Goal: Task Accomplishment & Management: Manage account settings

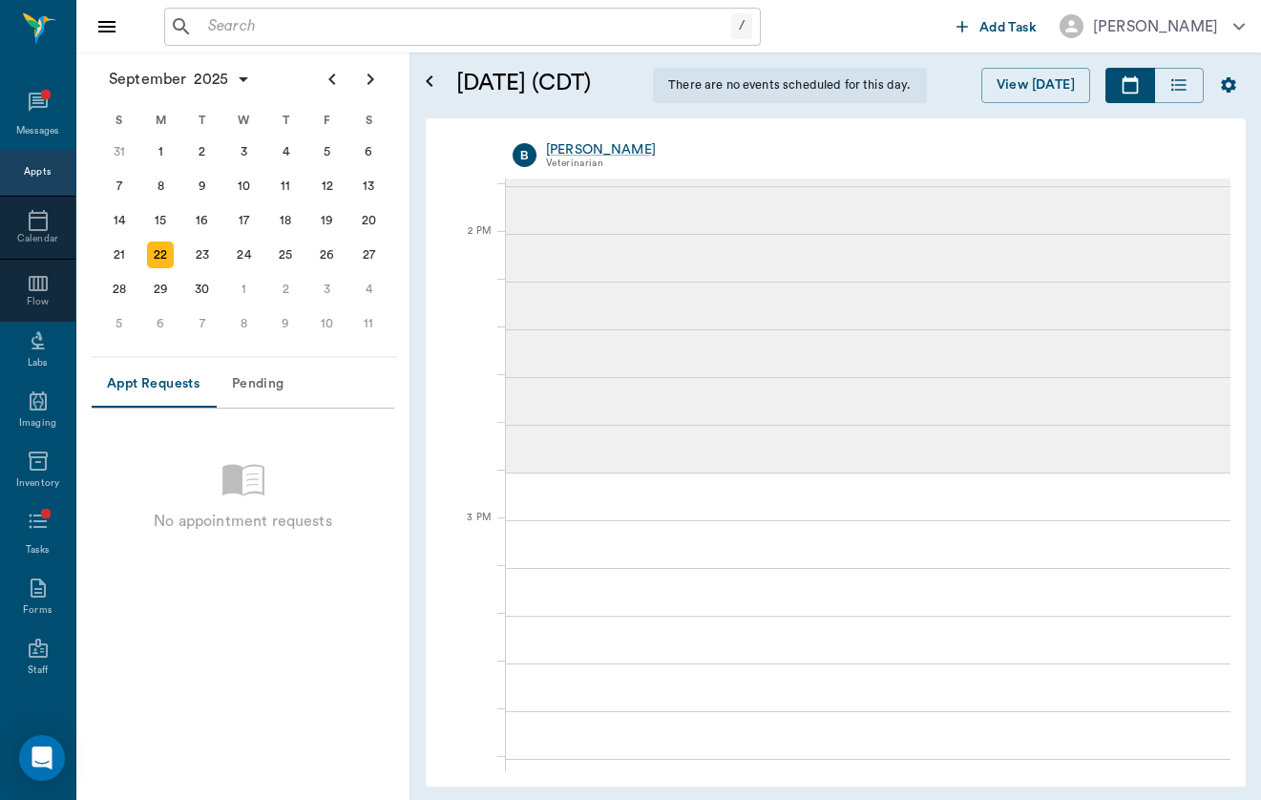
scroll to position [1999, 0]
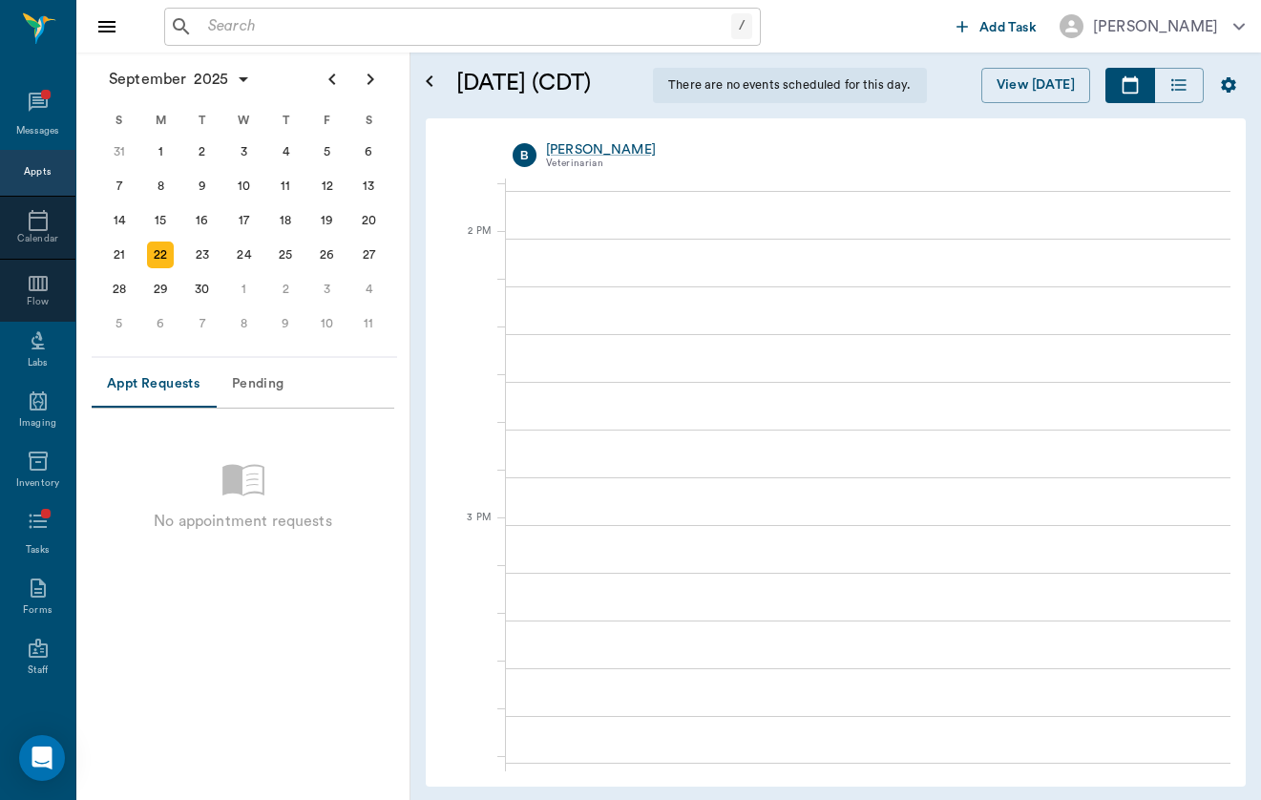
click at [365, 22] on input "text" at bounding box center [465, 26] width 531 height 27
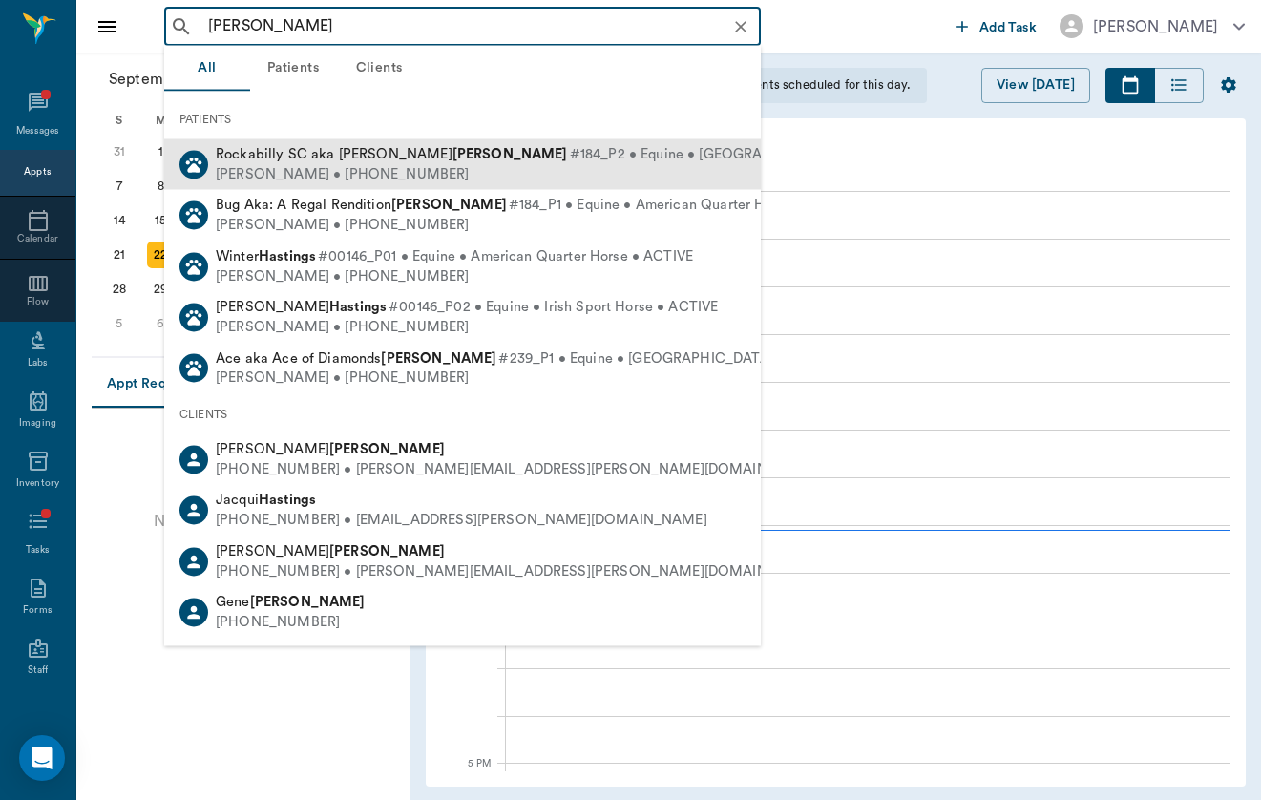
click at [333, 152] on span "Rockabilly SC aka Maverick Haas" at bounding box center [392, 154] width 352 height 14
type input "haas"
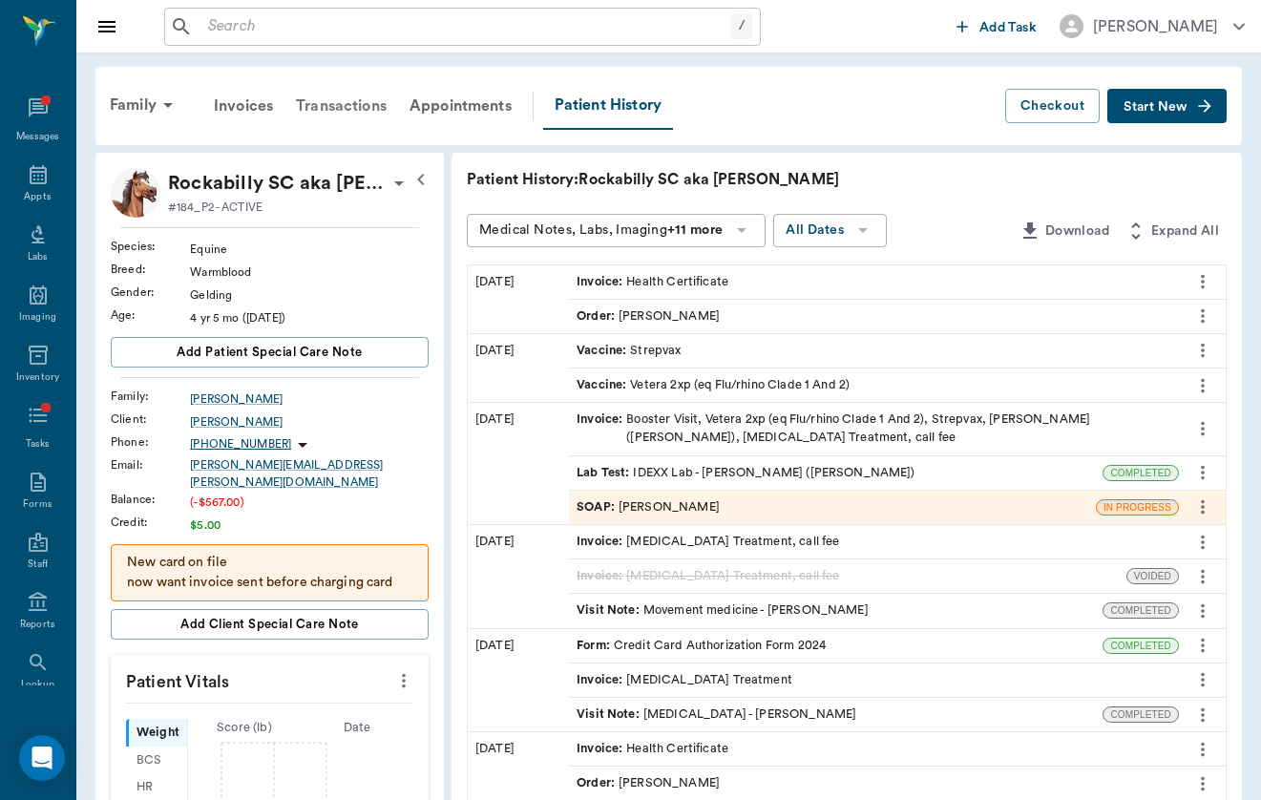
click at [350, 118] on div "Transactions" at bounding box center [341, 106] width 114 height 46
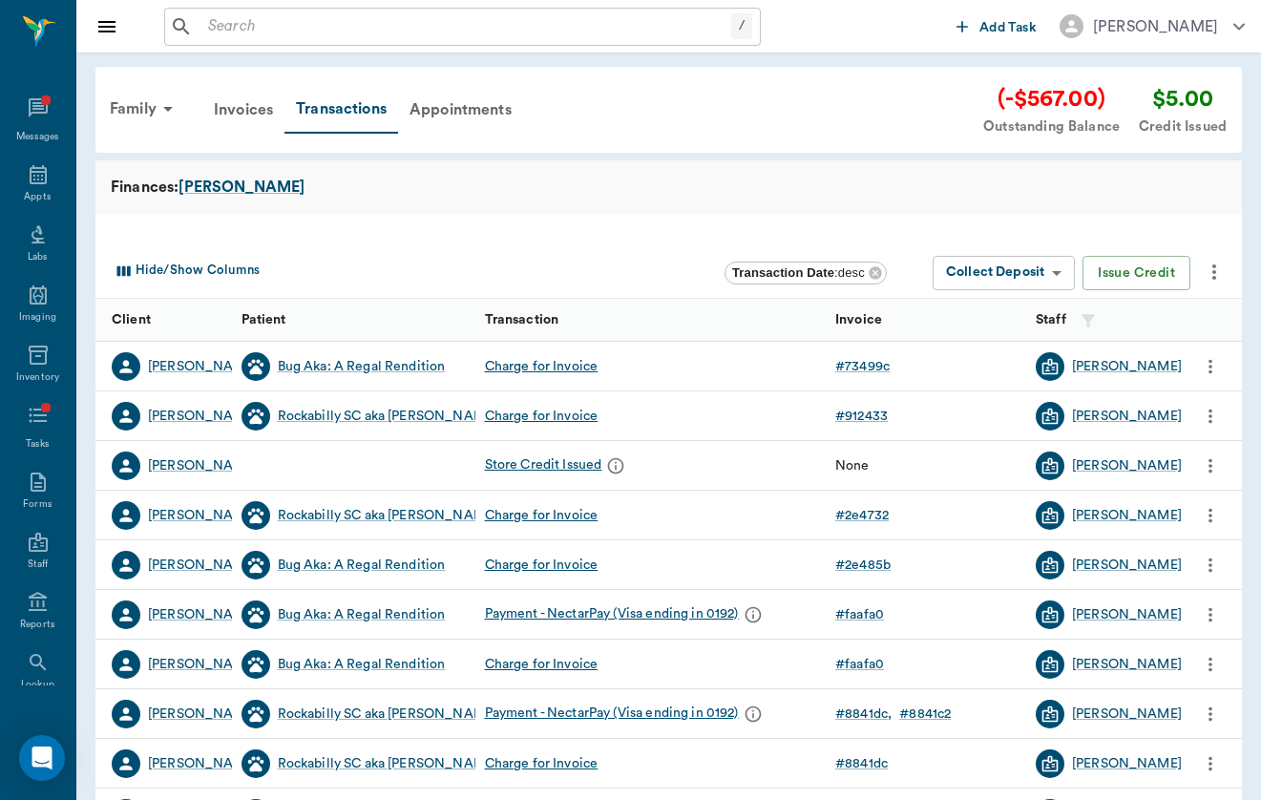
click at [1060, 276] on body "/ ​ Add Task Brittany Newsham Nectar Messages Appts Labs Imaging Inventory Task…" at bounding box center [630, 587] width 1261 height 1174
click at [1054, 321] on li "via NectarPay" at bounding box center [1002, 311] width 213 height 28
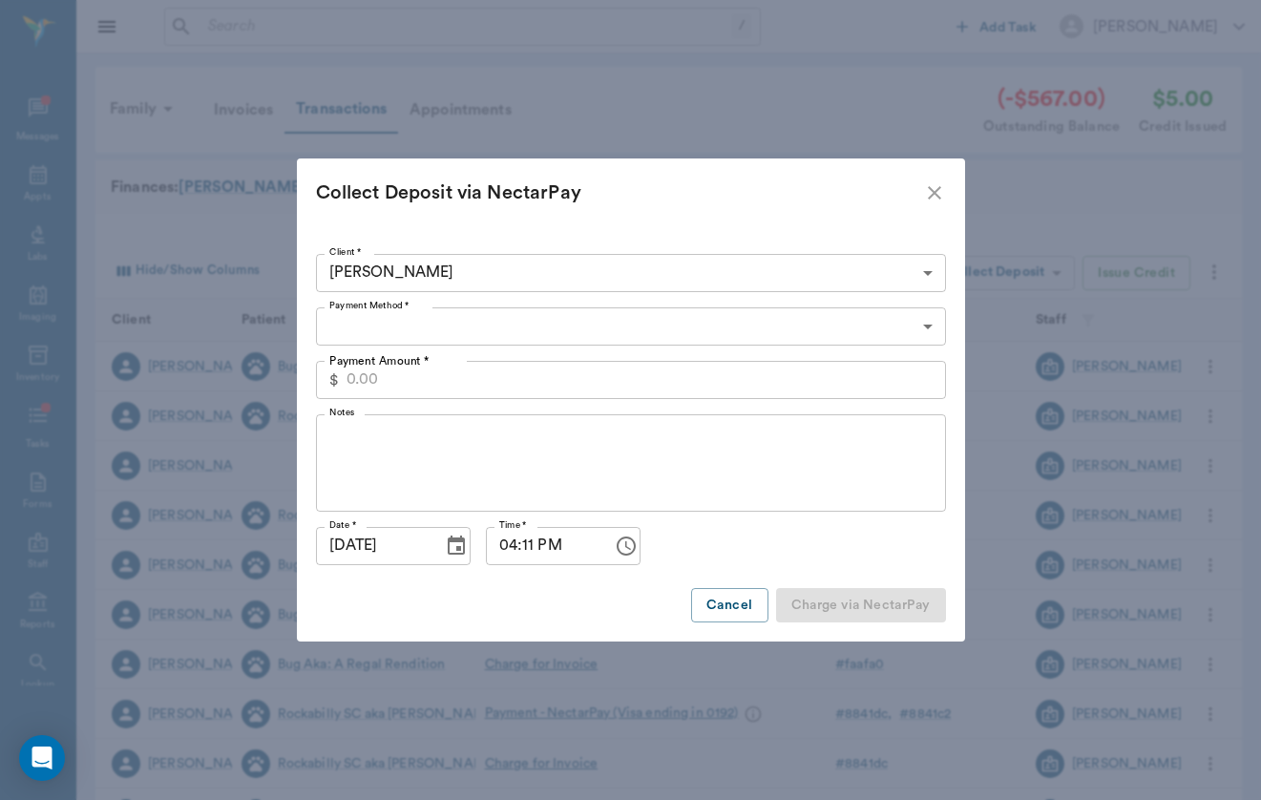
type input "CREDIT_CARDS_ON_FILE"
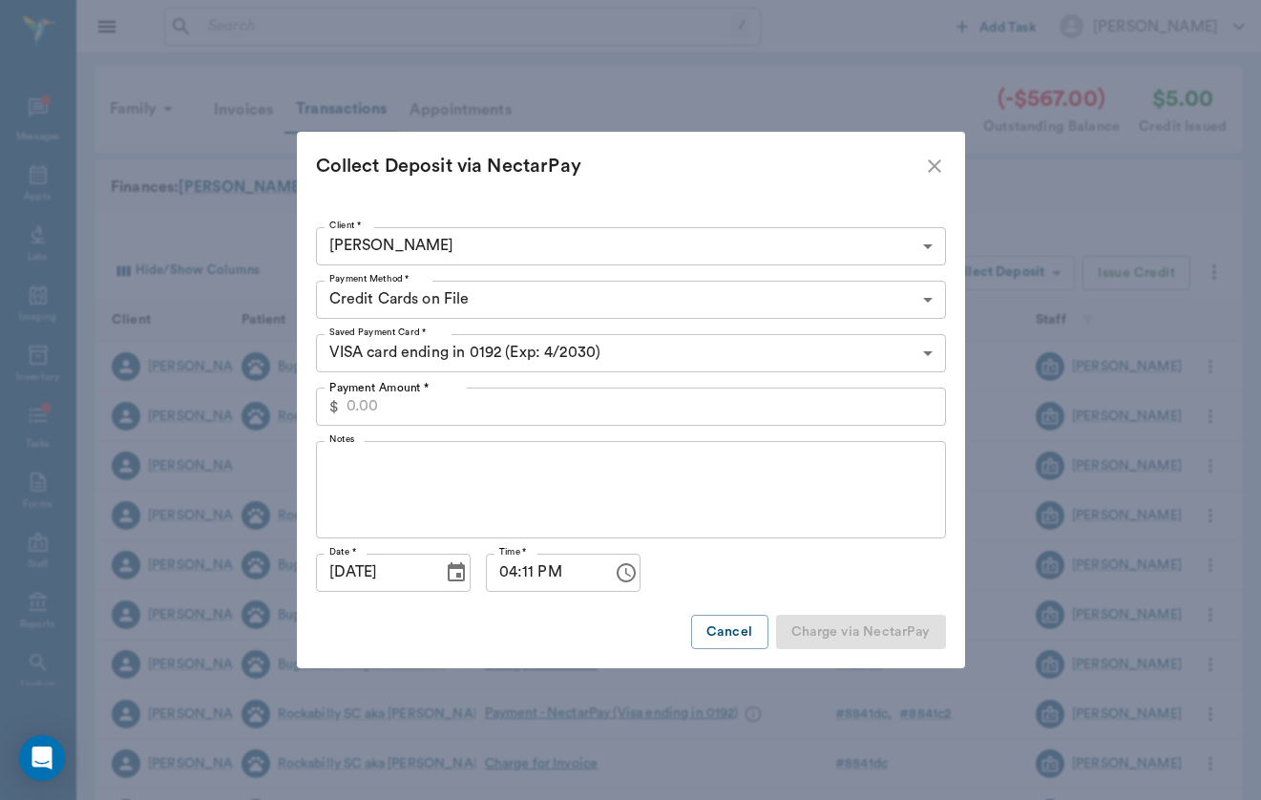
click at [503, 411] on input "Payment Amount *" at bounding box center [645, 406] width 599 height 38
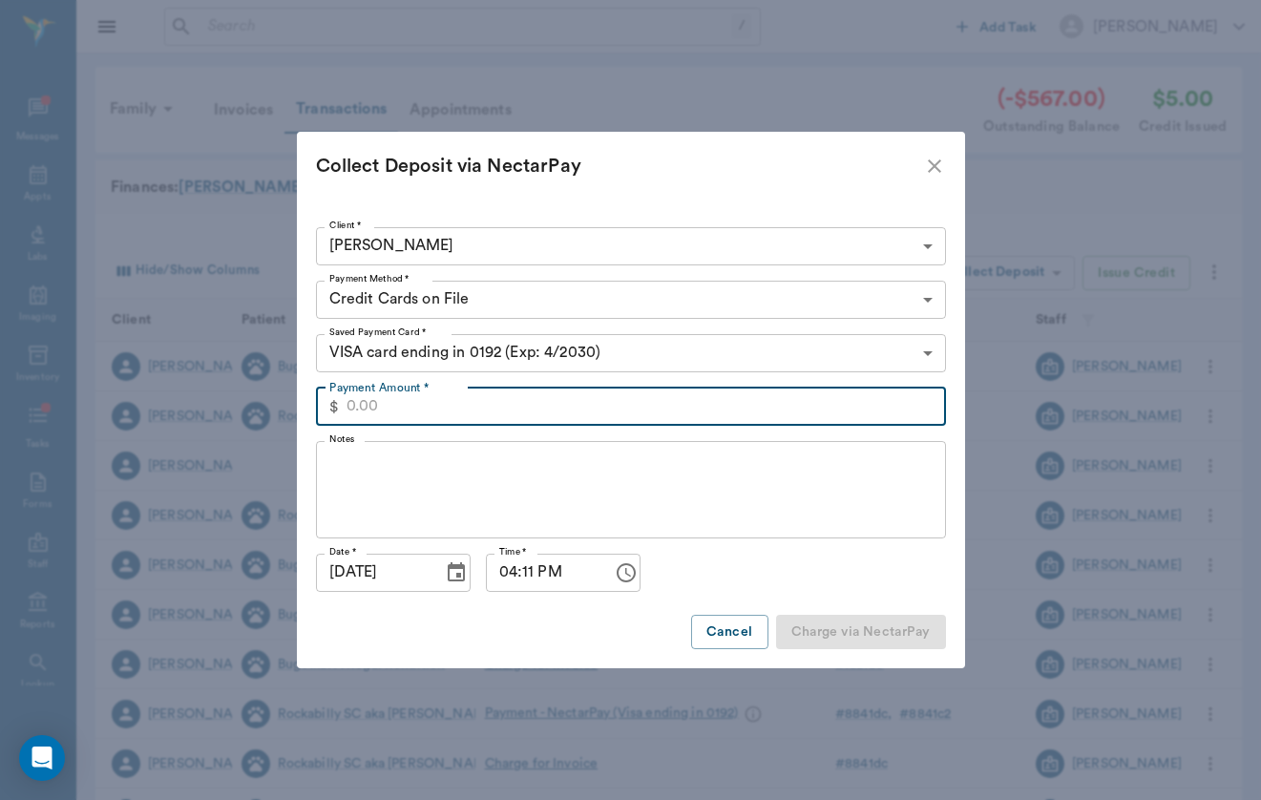
click at [931, 161] on icon "close" at bounding box center [934, 166] width 23 height 23
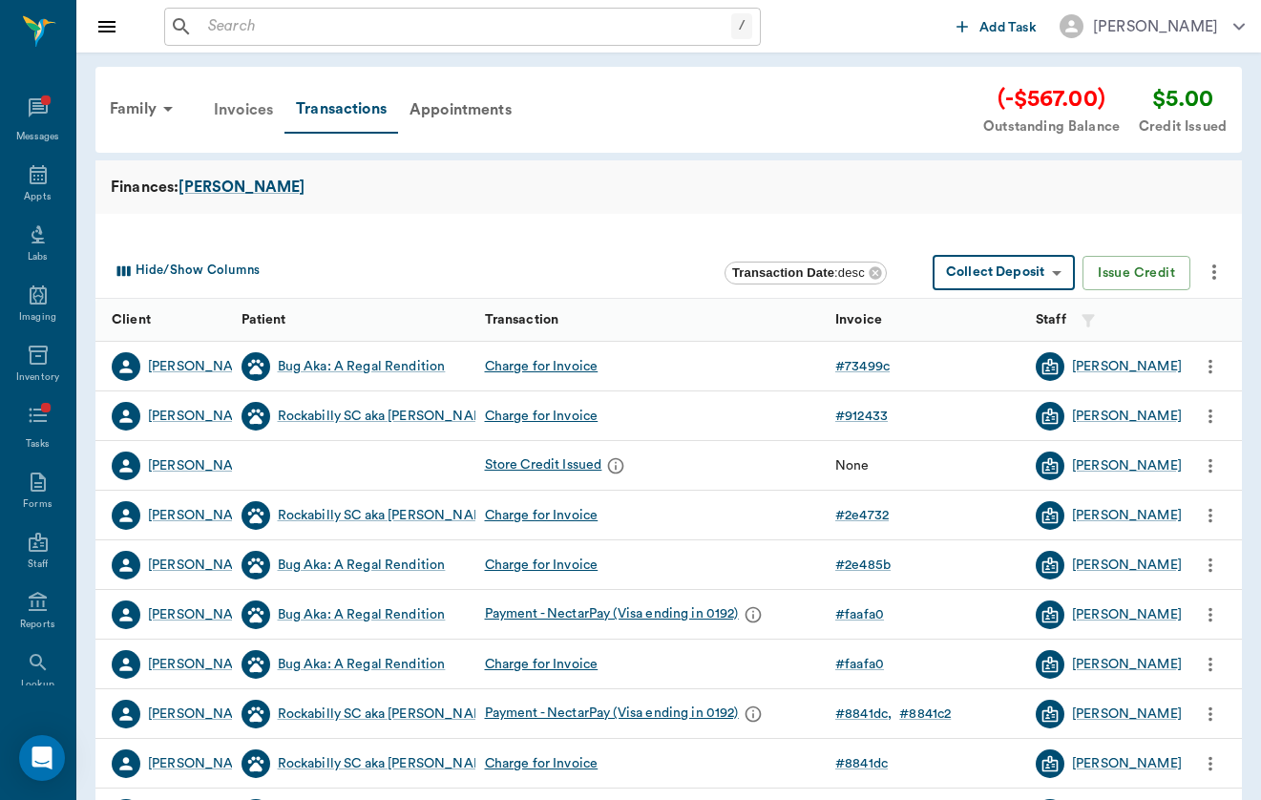
click at [232, 107] on div "Invoices" at bounding box center [243, 110] width 82 height 46
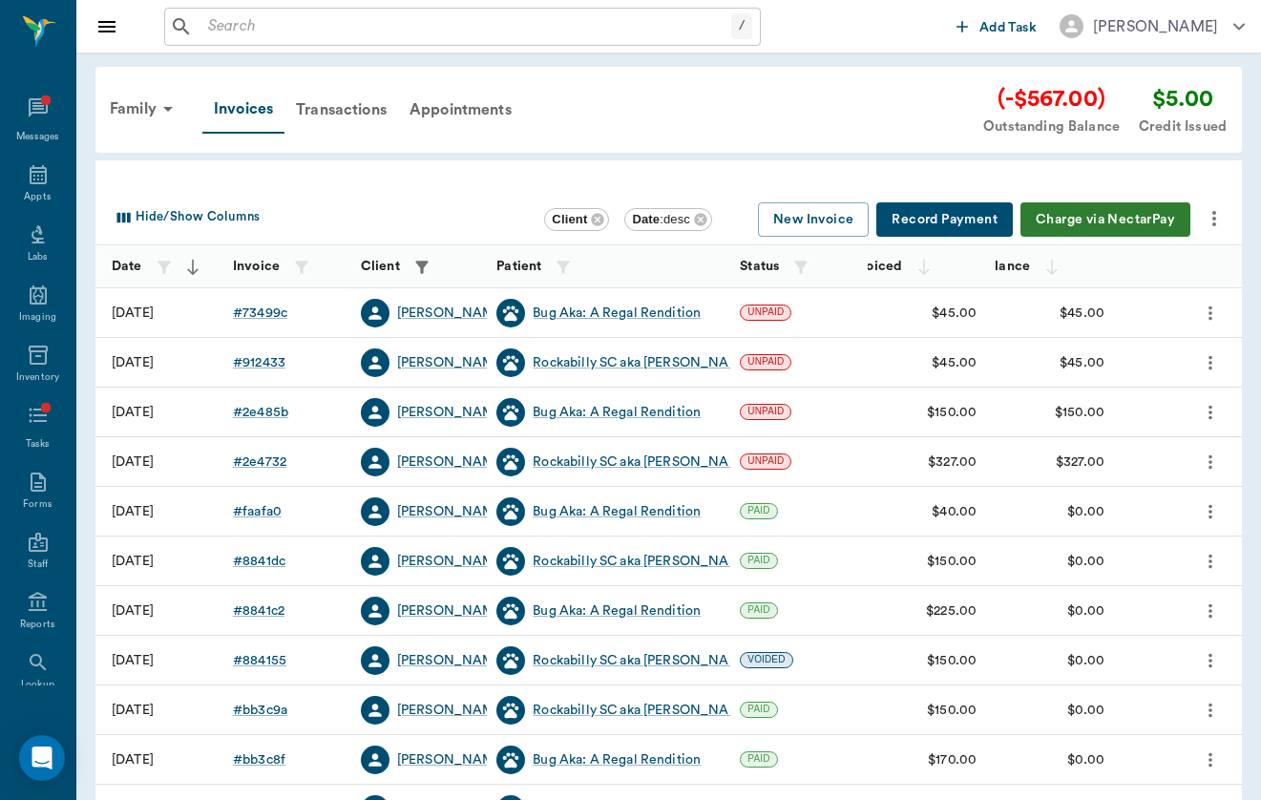
click at [1144, 226] on button "Charge via NectarPay" at bounding box center [1105, 219] width 170 height 35
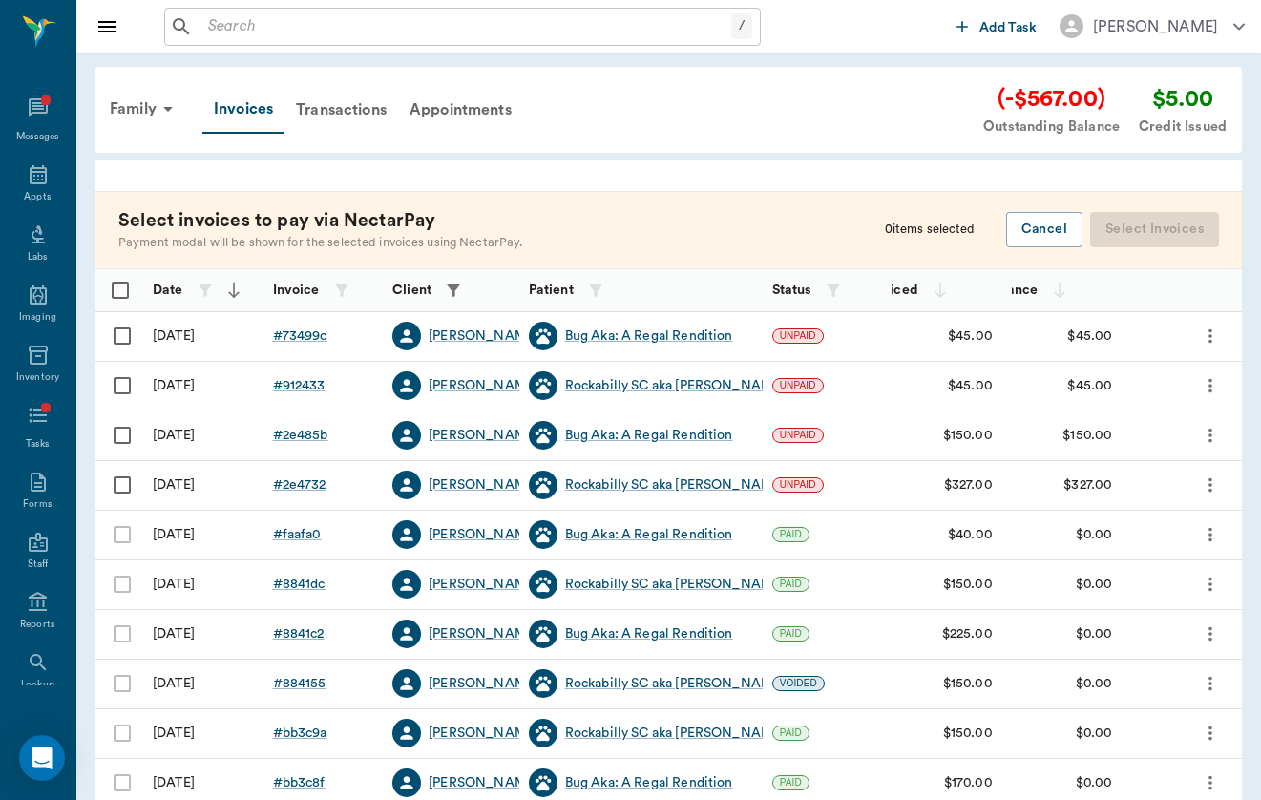
click at [116, 333] on input "Select row" at bounding box center [122, 336] width 40 height 40
checkbox input "false"
checkbox input "true"
click at [117, 325] on input "Unselect row" at bounding box center [122, 336] width 40 height 40
checkbox input "true"
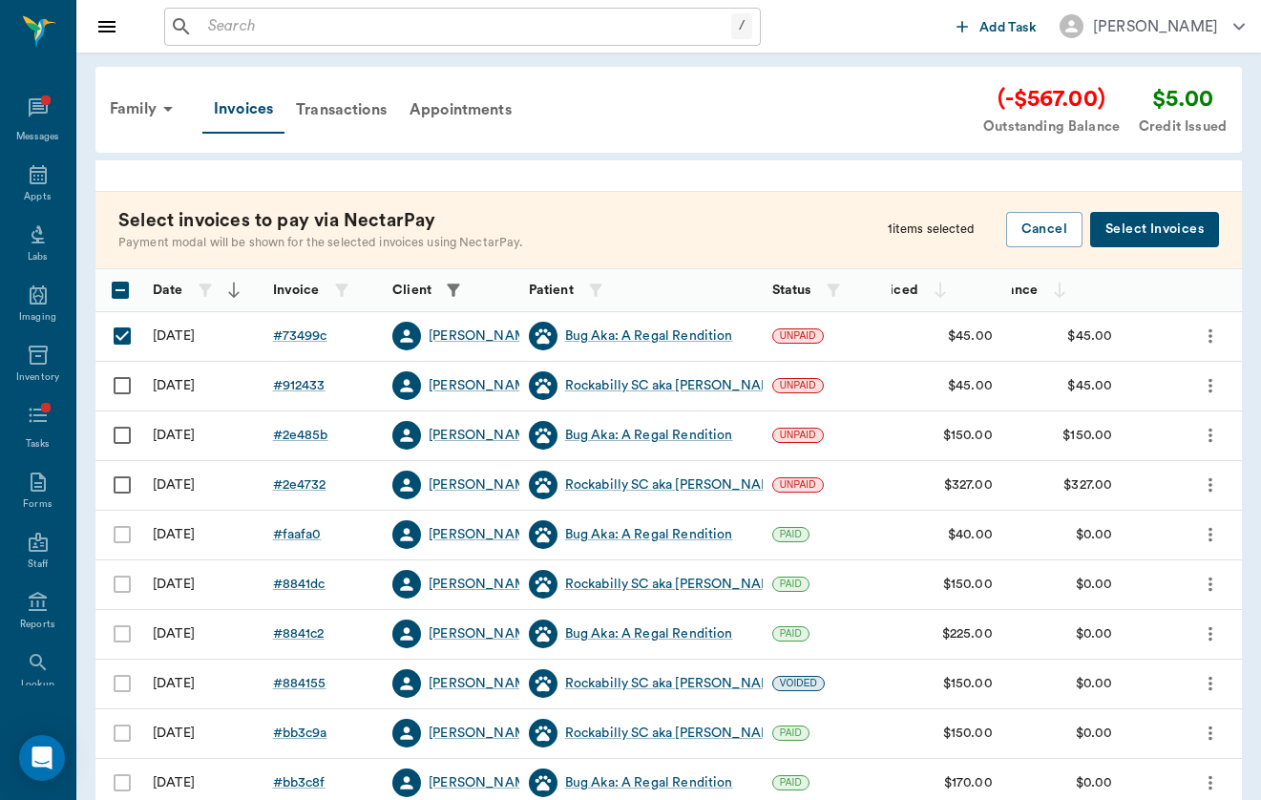
checkbox input "false"
click at [117, 481] on input "Select row" at bounding box center [122, 485] width 40 height 40
checkbox input "false"
checkbox input "true"
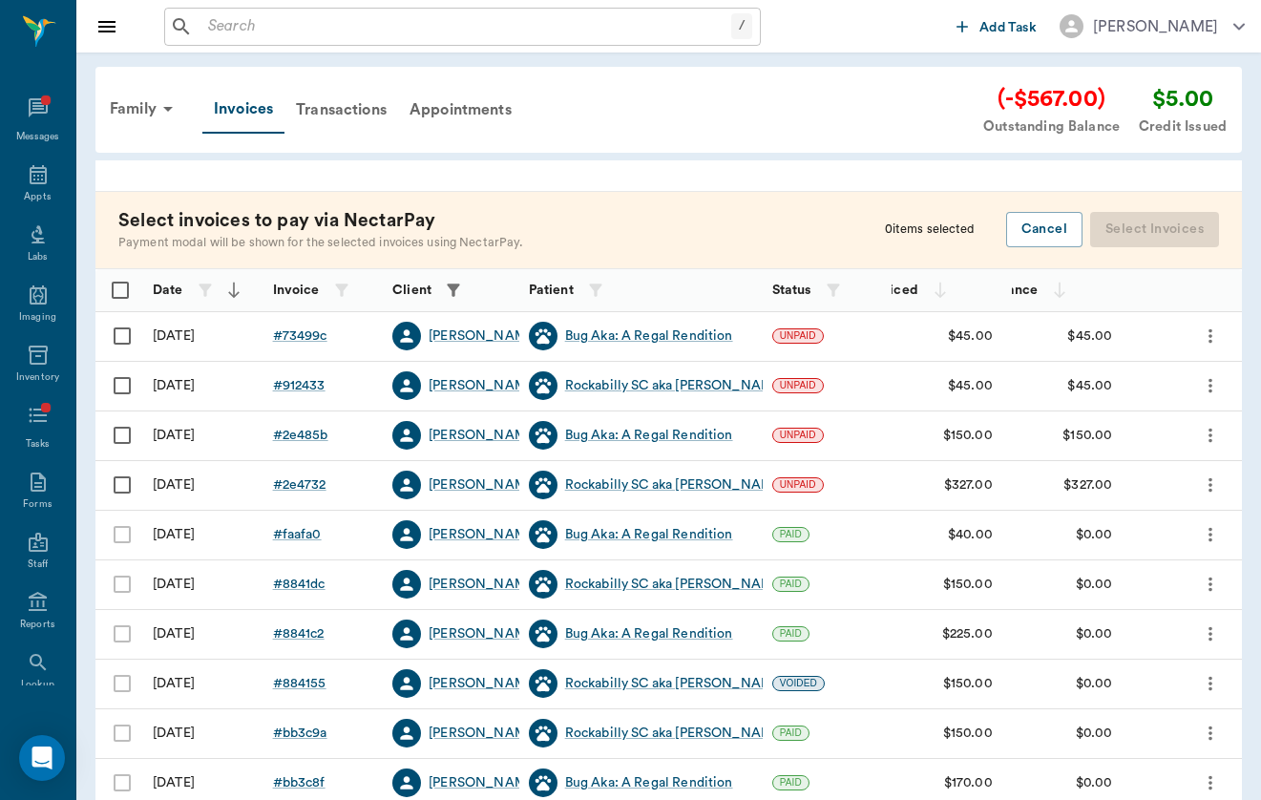
checkbox input "true"
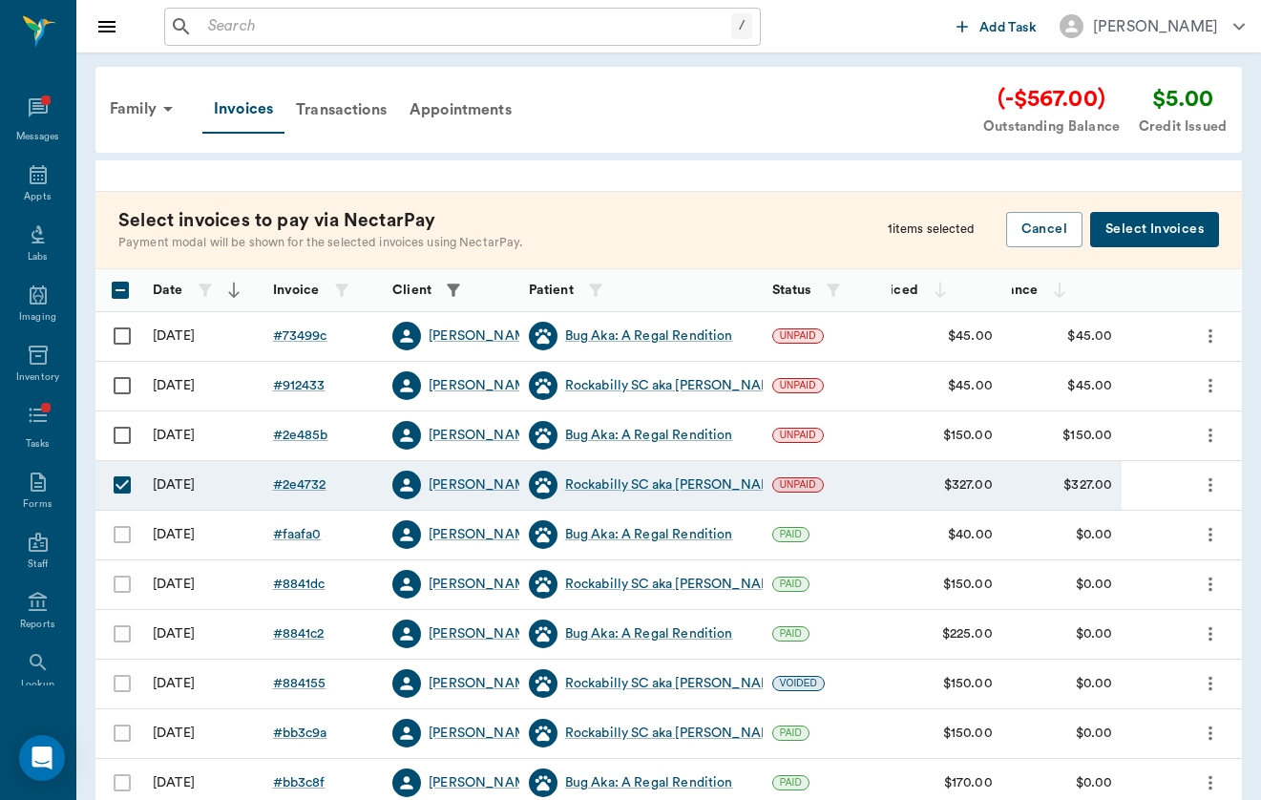
click at [121, 442] on input "Select row" at bounding box center [122, 435] width 40 height 40
checkbox input "true"
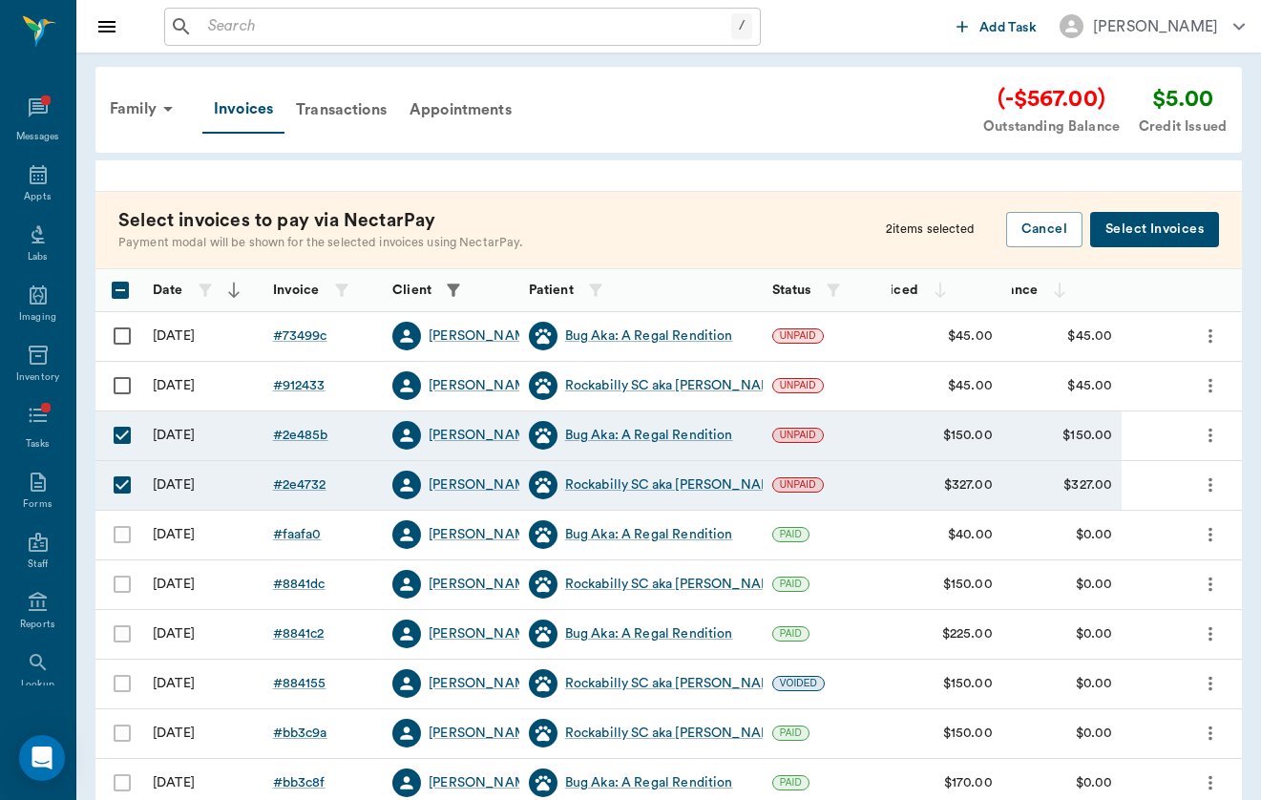
click at [1117, 241] on button "Select Invoices" at bounding box center [1154, 229] width 129 height 35
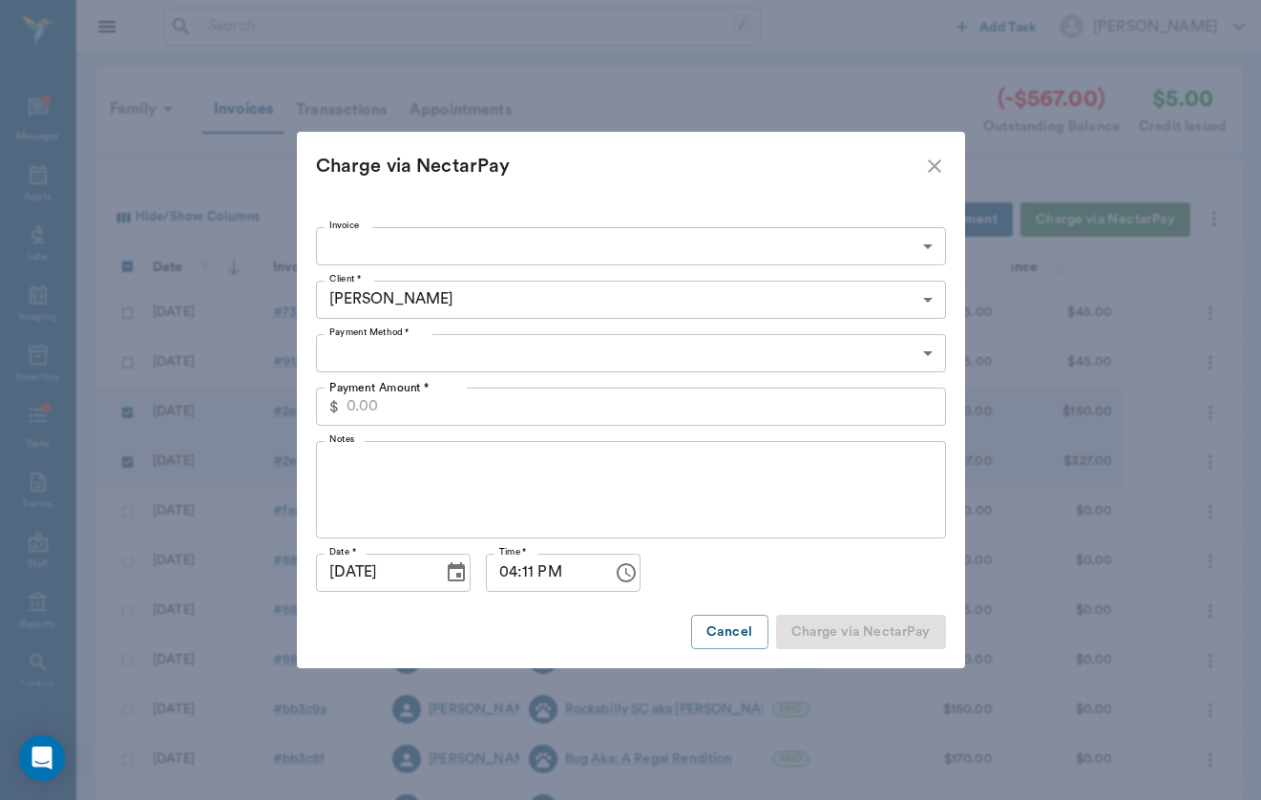
type input "68c388e8d3887890d62e4732,68c38a32d3887890d62e485b"
type input "477.00"
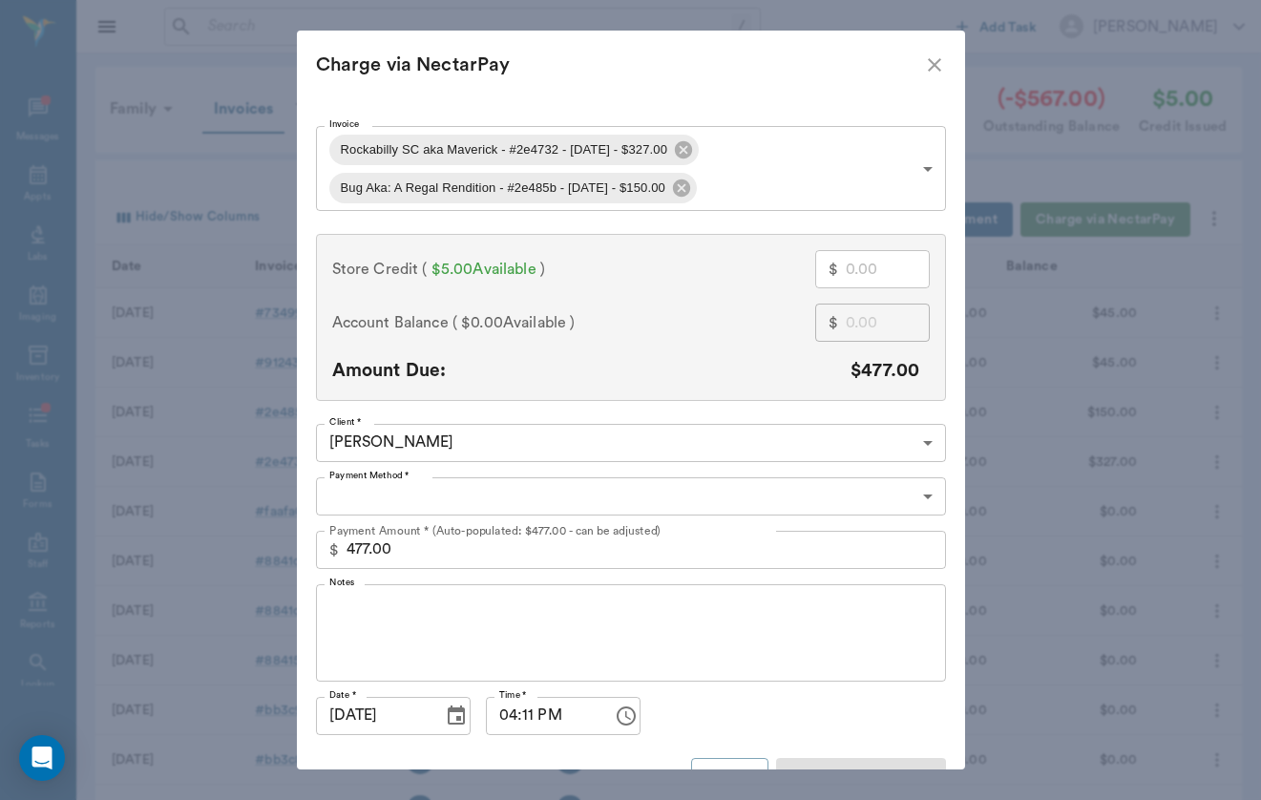
type input "CREDIT_CARDS_ON_FILE"
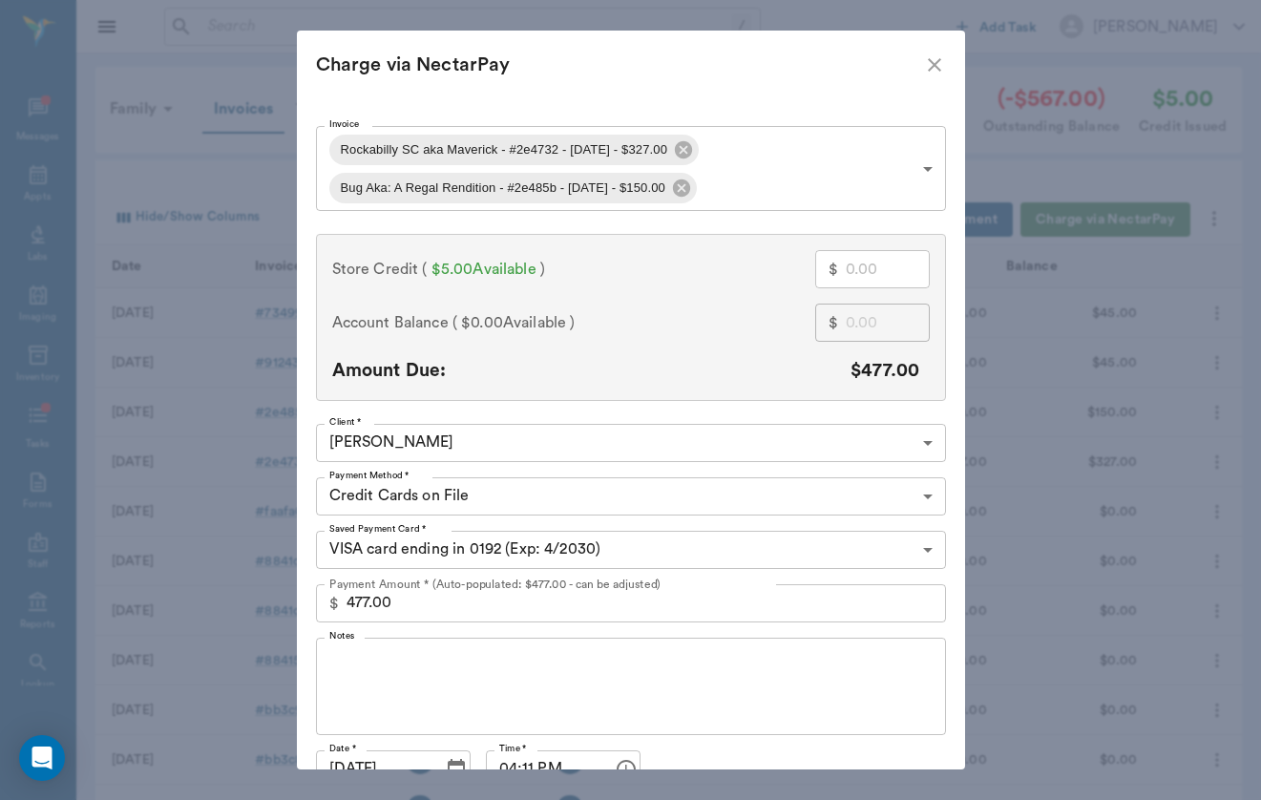
click at [930, 70] on icon "close" at bounding box center [934, 64] width 23 height 23
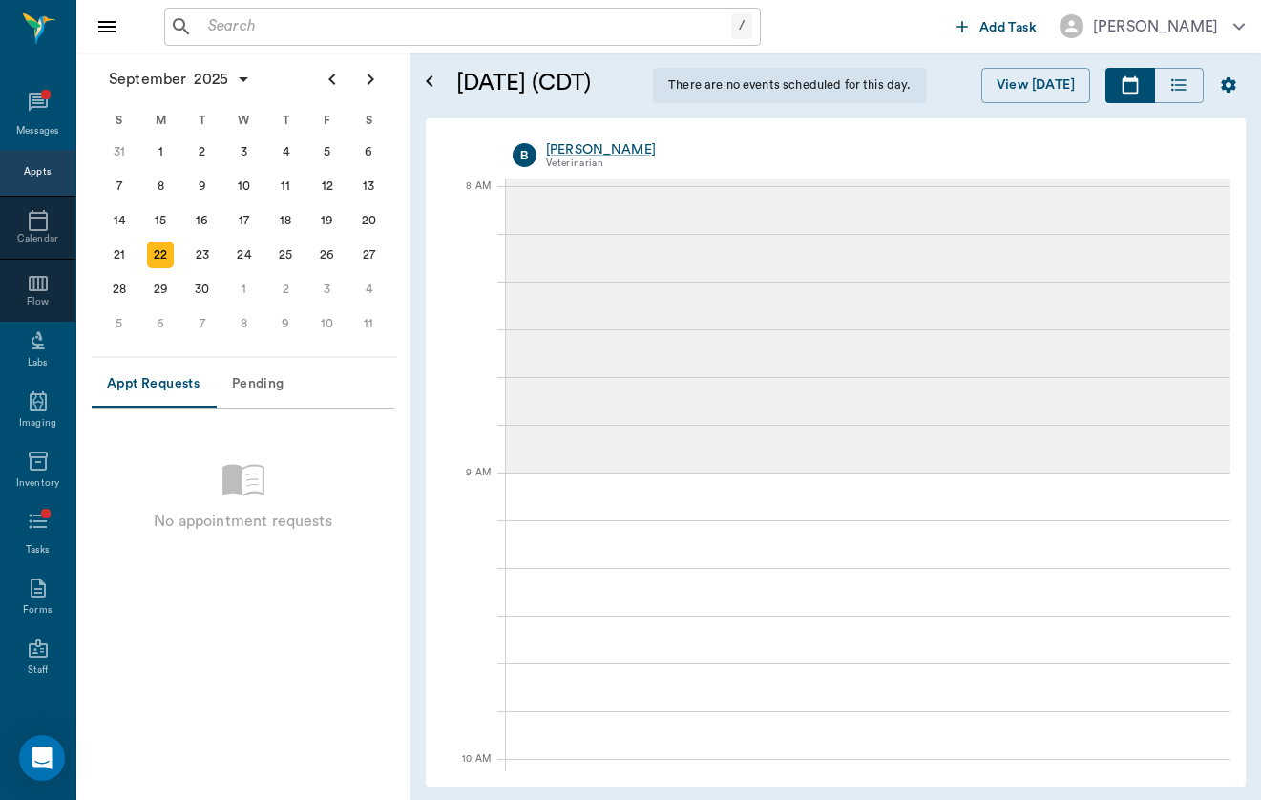
click at [296, 54] on div "[DATE]" at bounding box center [244, 78] width 305 height 53
click at [296, 48] on div "/ ​ Add Task [PERSON_NAME]" at bounding box center [668, 26] width 1184 height 52
click at [296, 31] on input "text" at bounding box center [465, 26] width 531 height 27
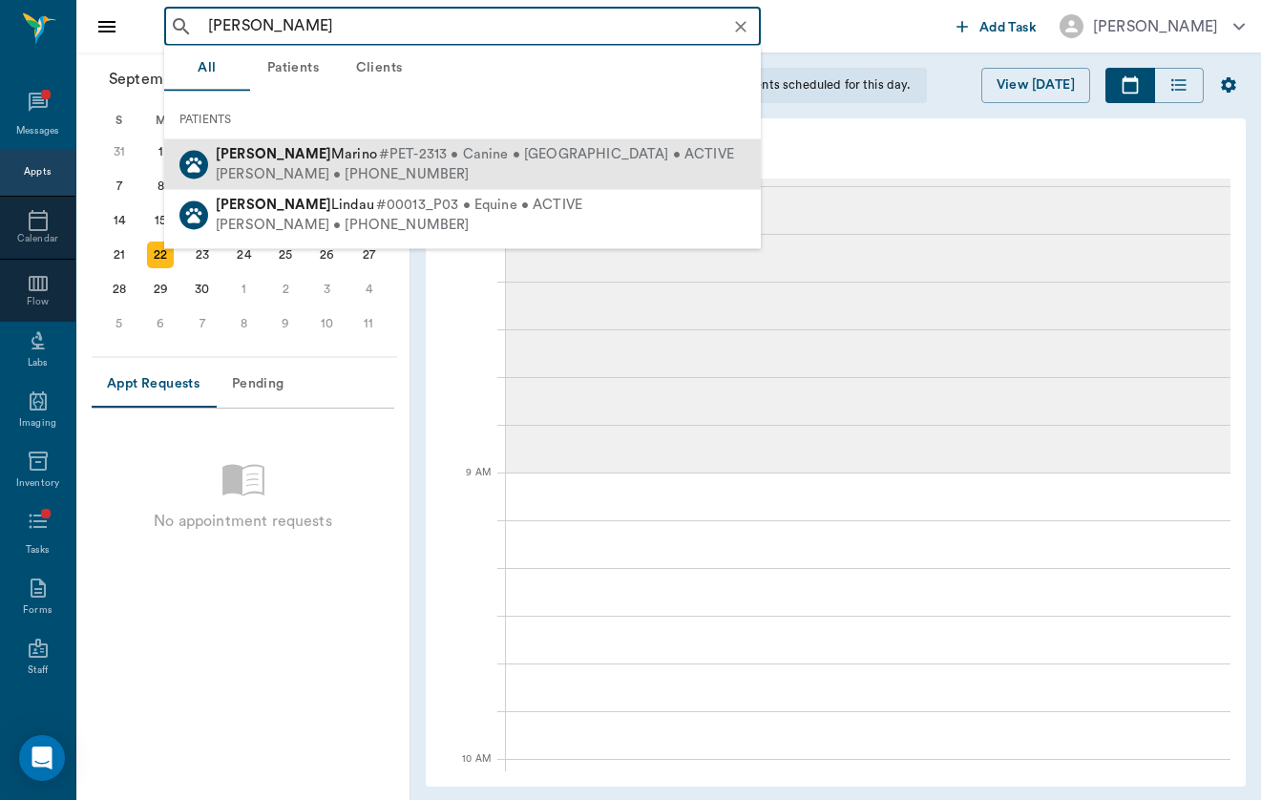
click at [275, 148] on span "[PERSON_NAME]" at bounding box center [296, 154] width 161 height 14
type input "[PERSON_NAME]"
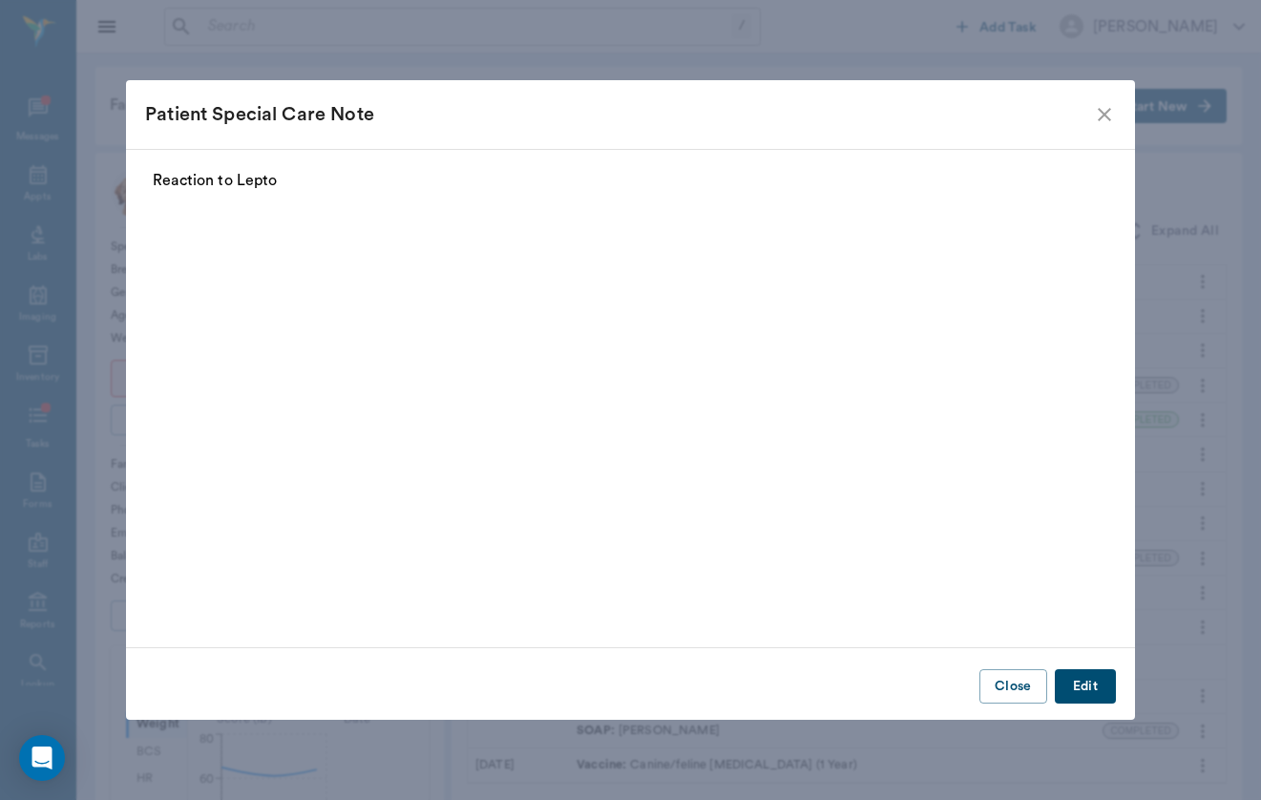
click at [1103, 110] on icon "close" at bounding box center [1104, 114] width 23 height 23
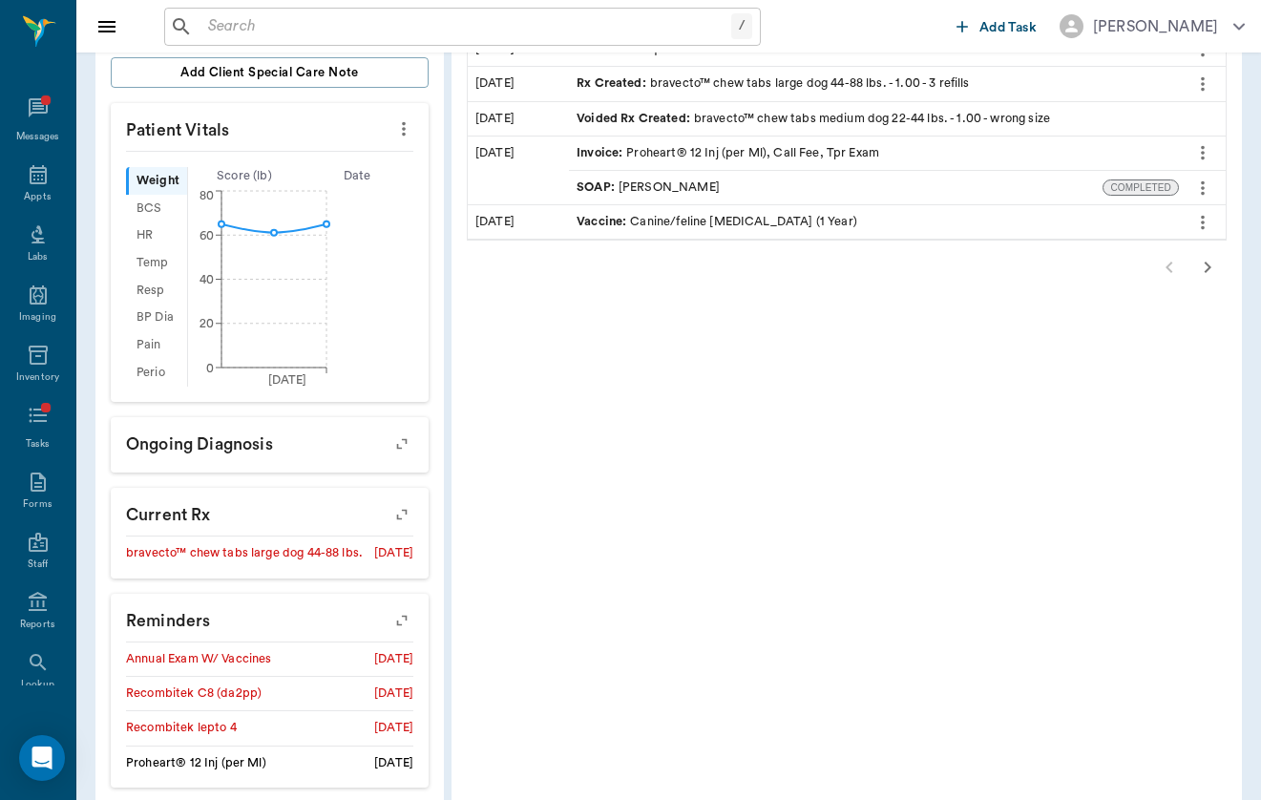
scroll to position [543, 0]
click at [388, 621] on icon "button" at bounding box center [401, 619] width 27 height 27
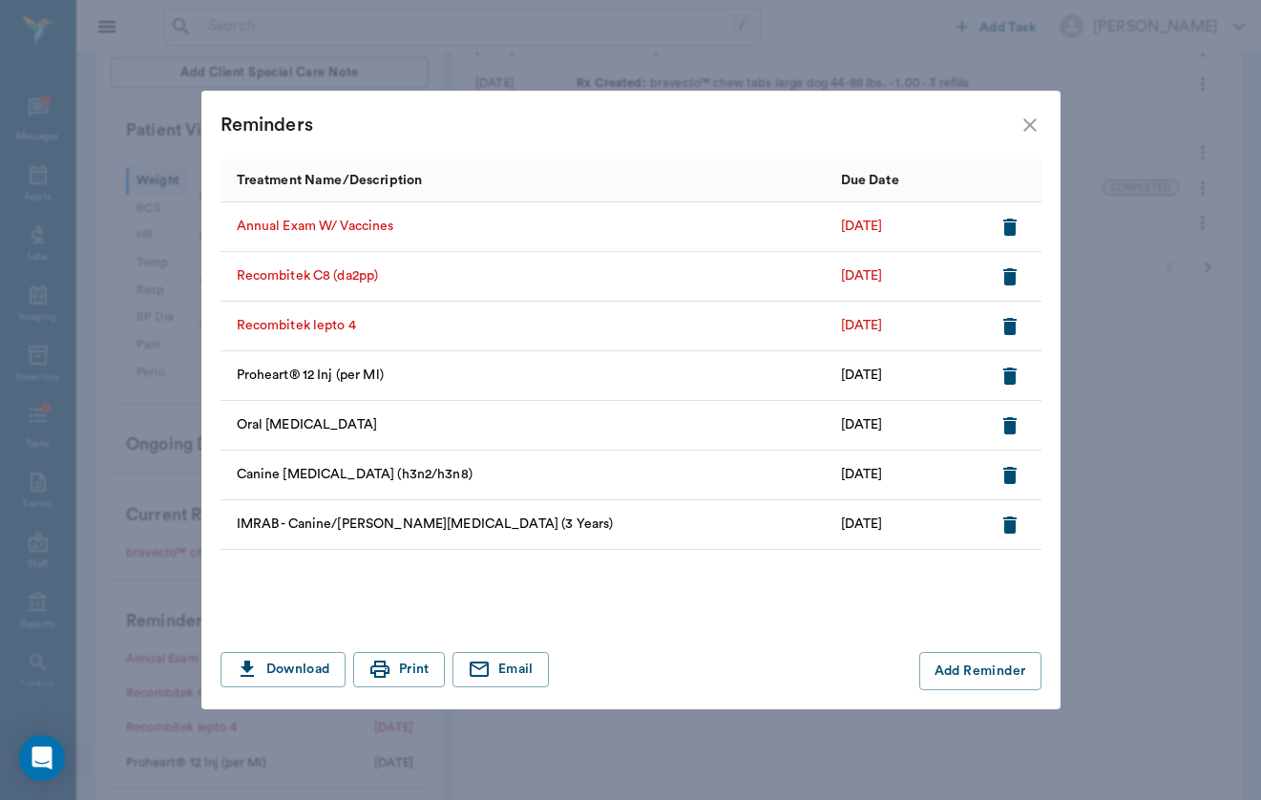
click at [1028, 133] on icon "close" at bounding box center [1029, 125] width 23 height 23
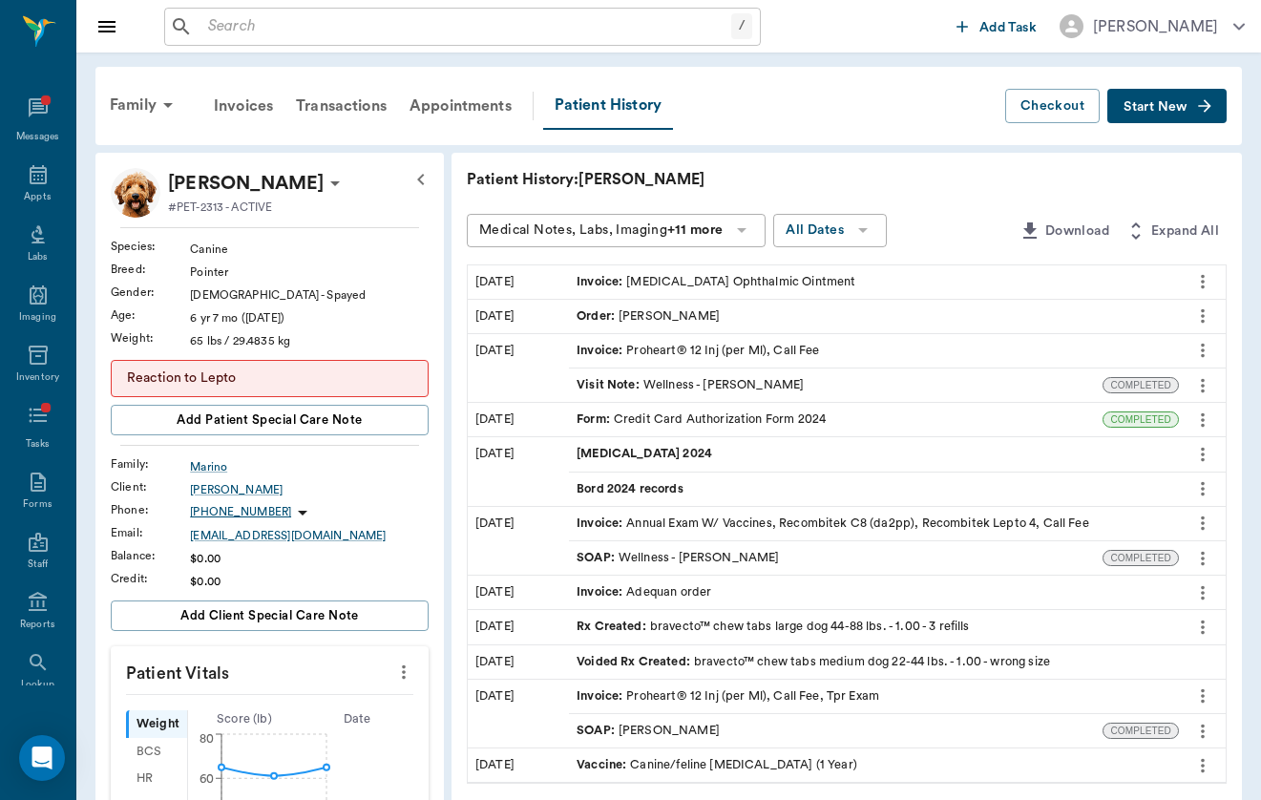
scroll to position [0, 0]
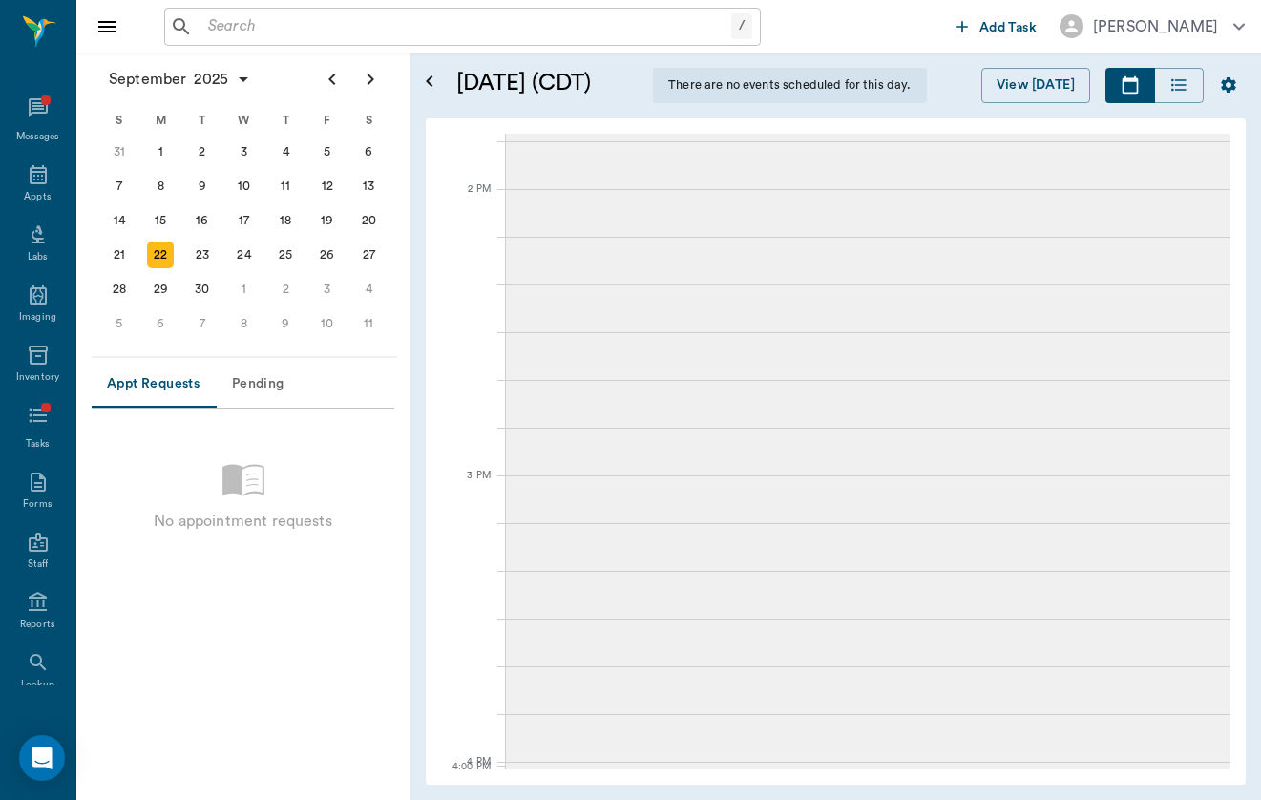
click at [344, 39] on input "text" at bounding box center [465, 26] width 531 height 27
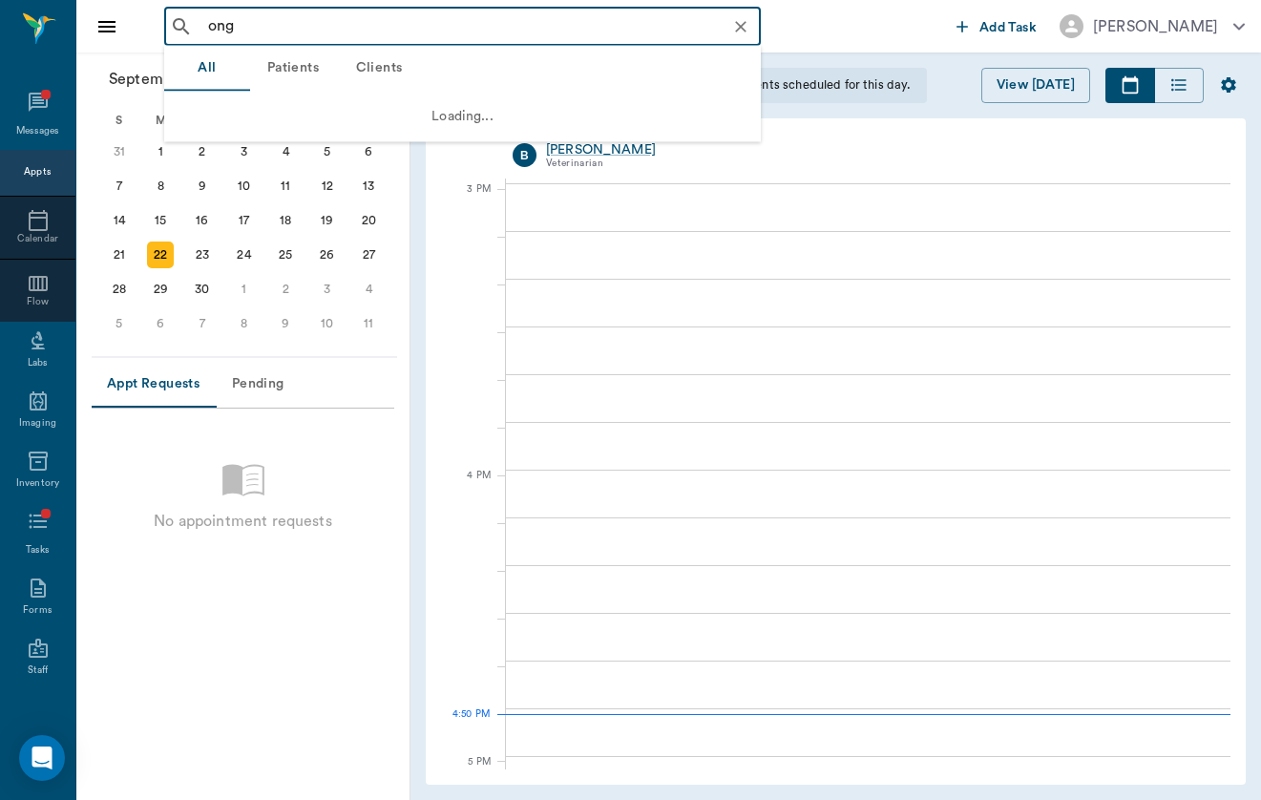
scroll to position [2001, 0]
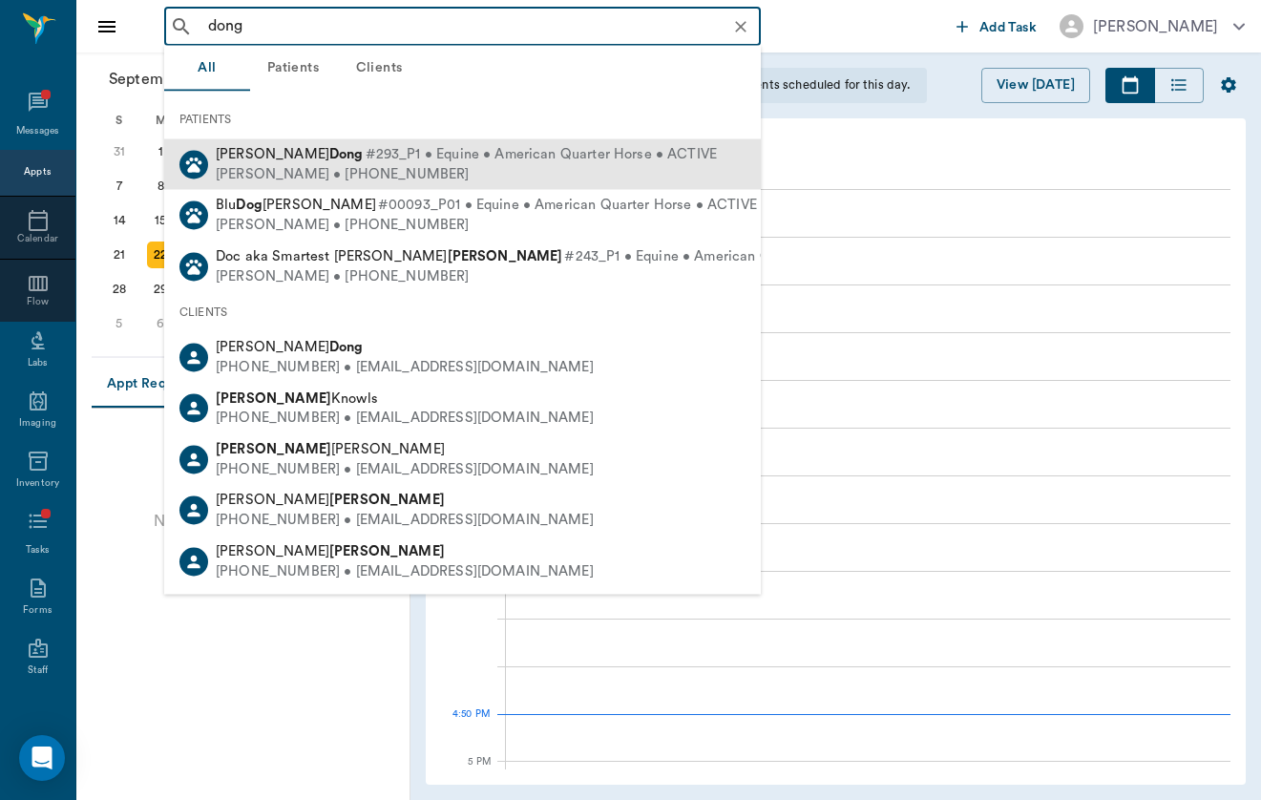
click at [365, 166] on div "Sheryl Dong • (248) 885-0043" at bounding box center [466, 174] width 501 height 20
type input "dong"
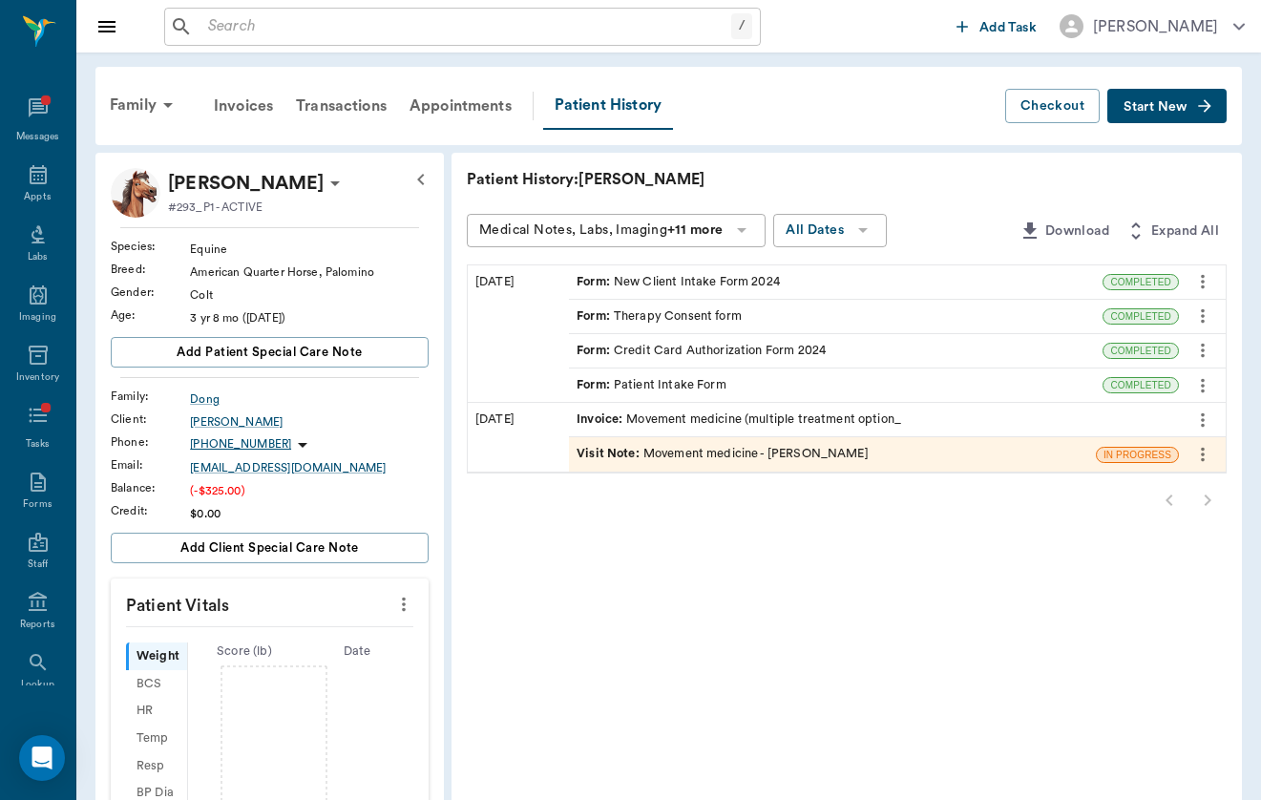
click at [653, 283] on div "Form : New Client Intake Form 2024" at bounding box center [677, 282] width 203 height 18
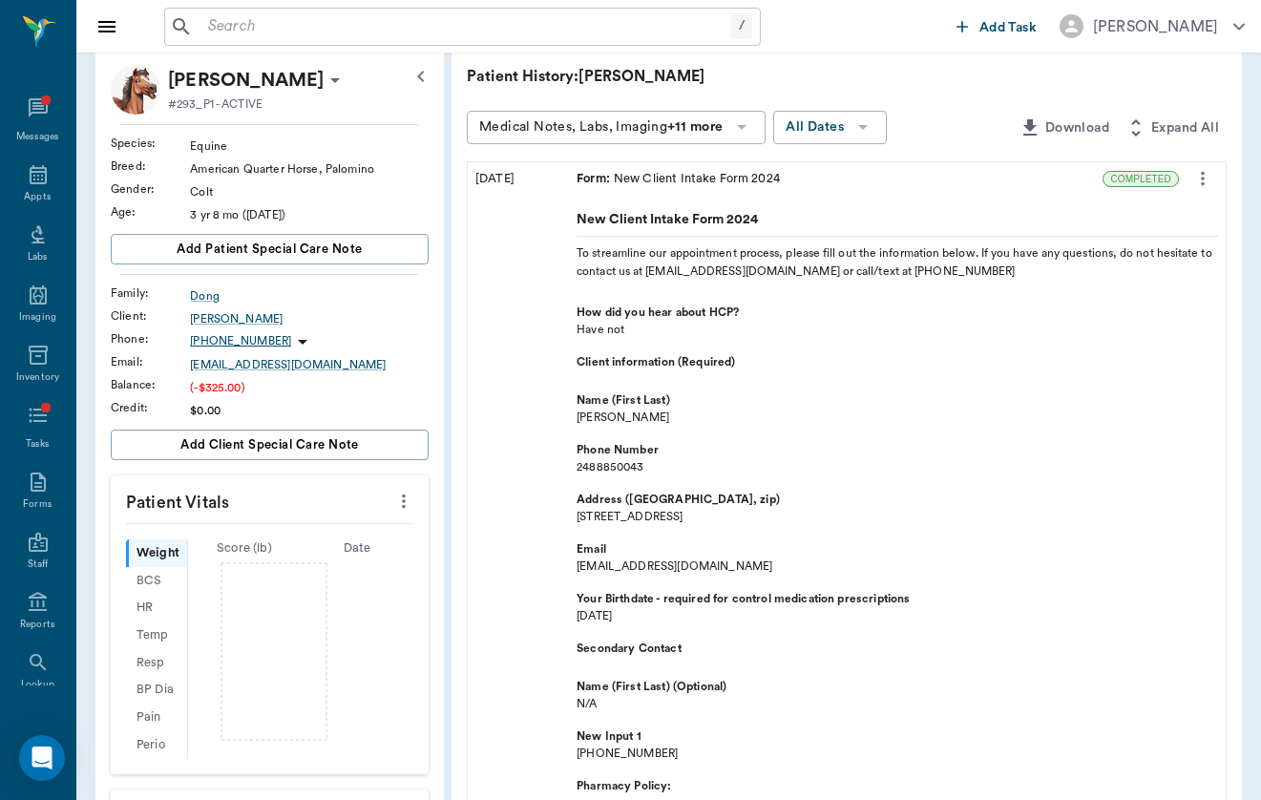
scroll to position [107, 0]
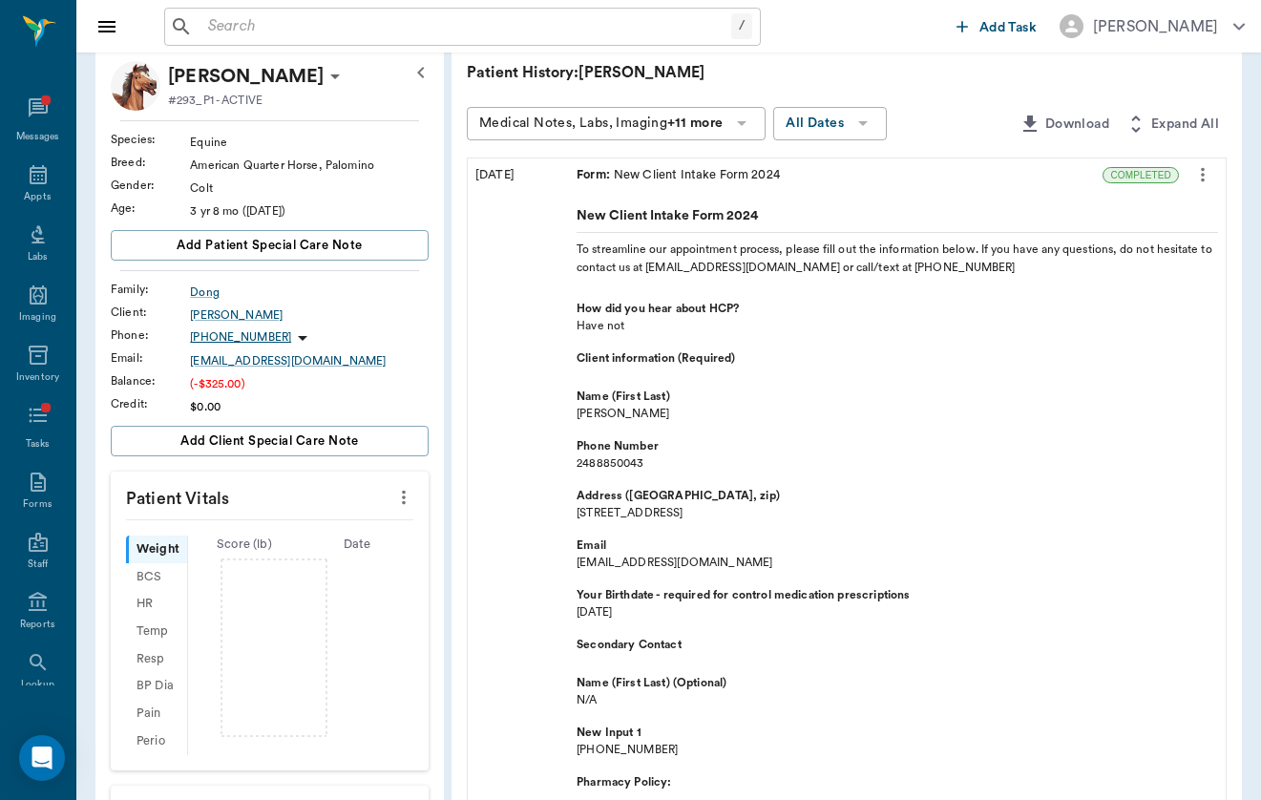
drag, startPoint x: 489, startPoint y: 507, endPoint x: 634, endPoint y: 507, distance: 145.1
click at [634, 507] on span "2716 Turtle Ridge Dr" at bounding box center [896, 512] width 641 height 17
drag, startPoint x: 613, startPoint y: 512, endPoint x: 519, endPoint y: 508, distance: 93.6
click at [576, 508] on span "2716 Turtle Ridge Dr" at bounding box center [896, 512] width 641 height 17
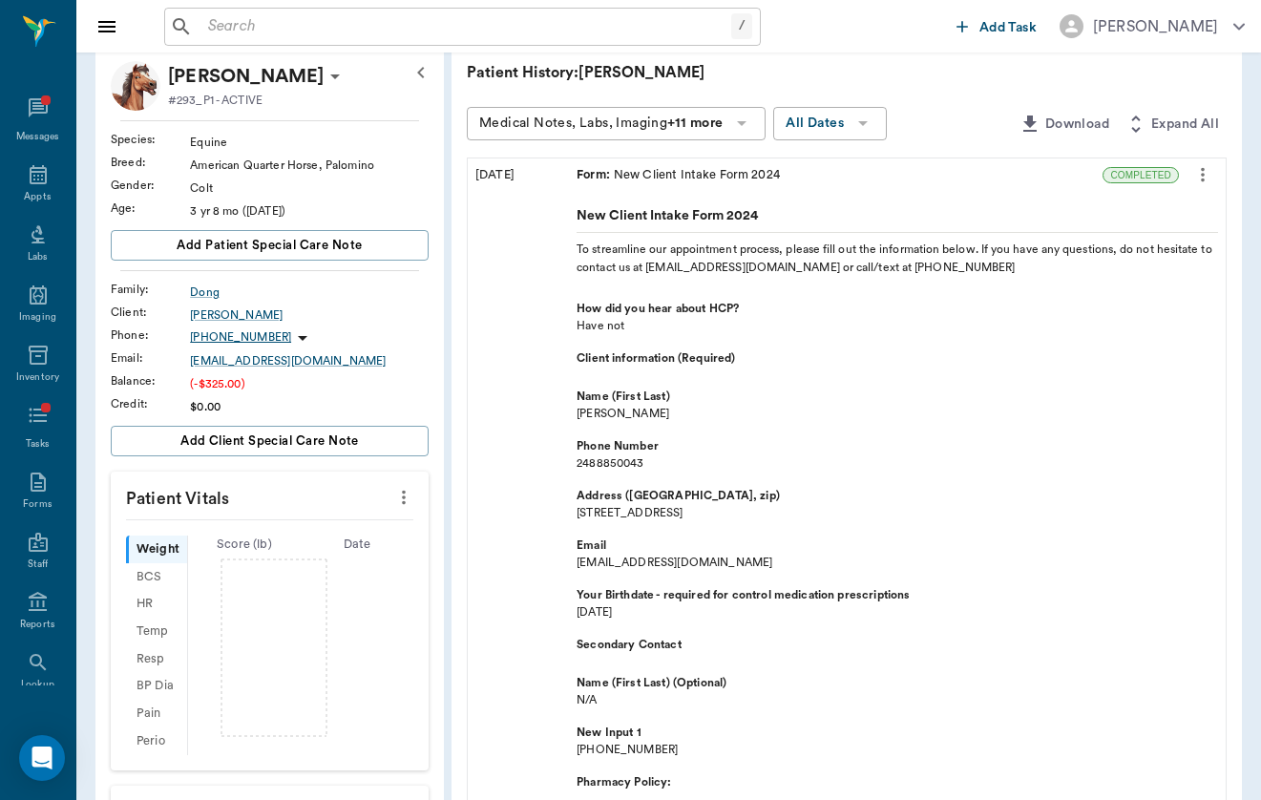
click at [576, 508] on span "2716 Turtle Ridge Dr" at bounding box center [896, 512] width 641 height 17
drag, startPoint x: 496, startPoint y: 508, endPoint x: 667, endPoint y: 508, distance: 170.8
click at [667, 508] on span "2716 Turtle Ridge Dr" at bounding box center [896, 512] width 641 height 17
copy span "2716 Turtle Ridge Dr"
click at [855, 321] on span "Have not" at bounding box center [896, 325] width 641 height 17
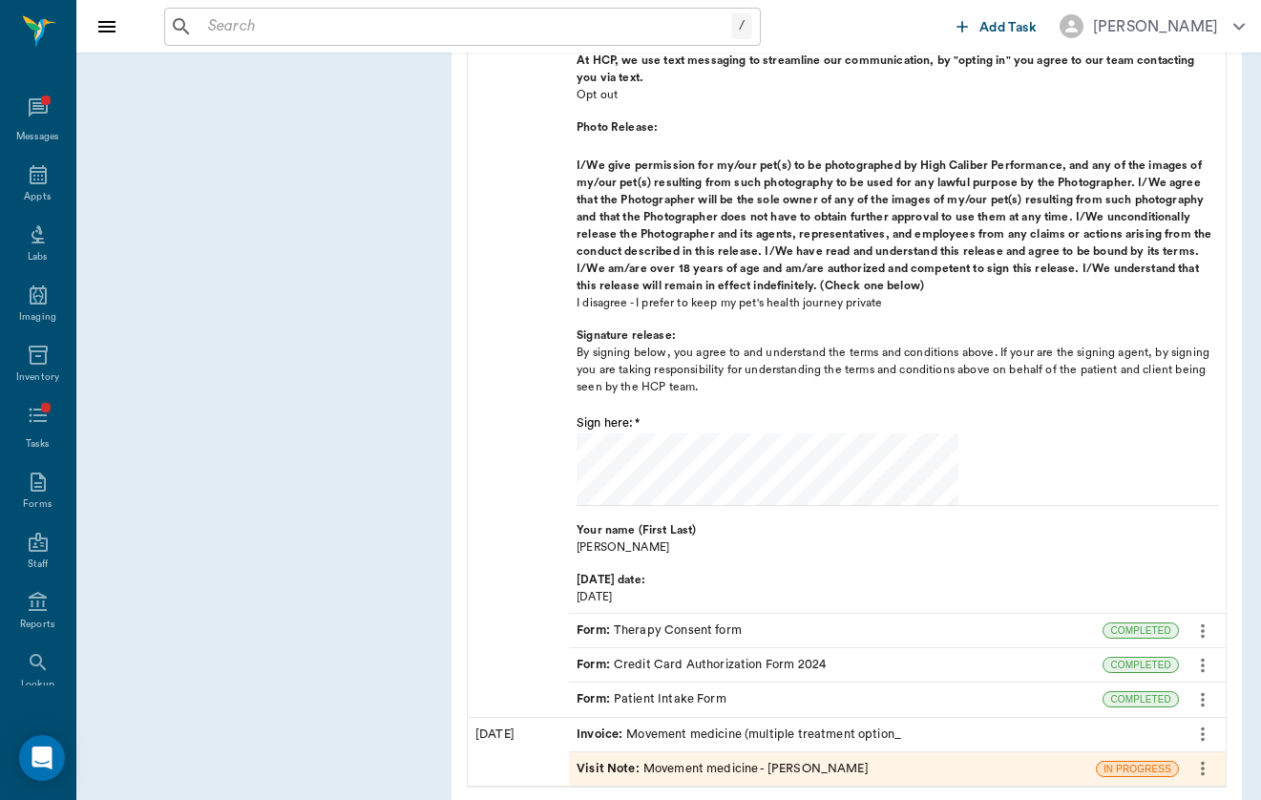
scroll to position [1229, 0]
